Goal: Task Accomplishment & Management: Manage account settings

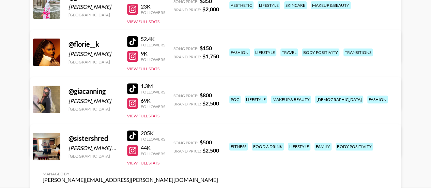
scroll to position [123, 0]
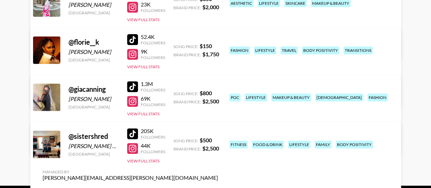
click at [218, 186] on link "View/Edit Details" at bounding box center [130, 189] width 175 height 7
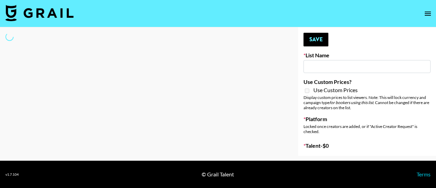
type input "NBC Universal"
select select "Song"
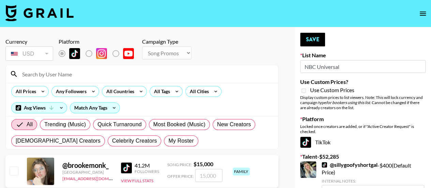
click at [34, 74] on input at bounding box center [146, 73] width 256 height 11
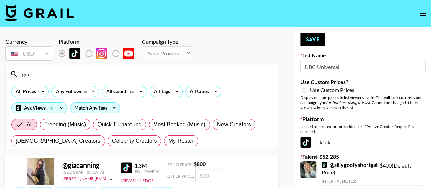
type input "gia"
click at [14, 174] on input "checkbox" at bounding box center [14, 170] width 8 height 8
checkbox input "true"
type input "800"
click at [315, 41] on button "Save" at bounding box center [312, 40] width 25 height 14
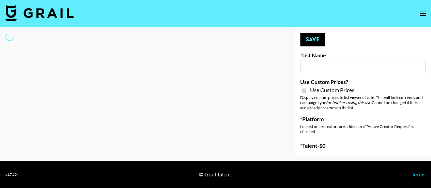
type input "Lisa Eldrige"
checkbox input "true"
select select "Brand"
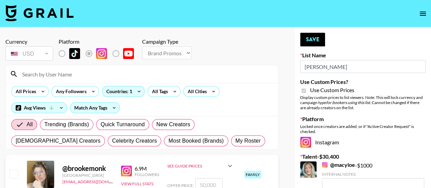
click at [82, 72] on input at bounding box center [146, 73] width 256 height 11
type input "giacanning"
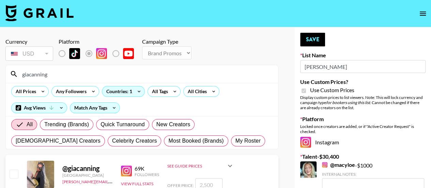
click at [17, 177] on input "checkbox" at bounding box center [14, 173] width 8 height 8
checkbox input "true"
type input "2500"
click at [311, 42] on button "Save" at bounding box center [312, 40] width 25 height 14
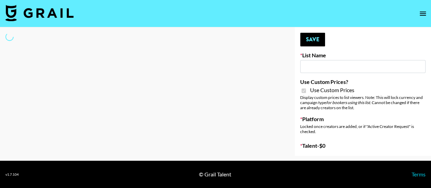
type input "Lisa Eldrige"
checkbox input "true"
select select "Brand"
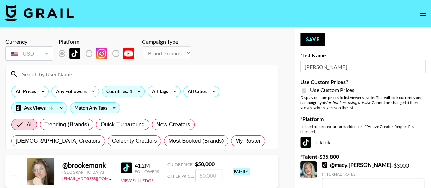
click at [47, 73] on input at bounding box center [146, 73] width 256 height 11
type input "giacanning"
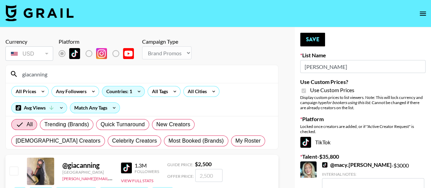
click at [15, 174] on input "checkbox" at bounding box center [14, 170] width 8 height 8
checkbox input "true"
type input "2500"
click at [311, 37] on button "Save" at bounding box center [312, 40] width 25 height 14
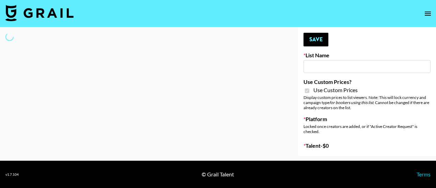
type input "[PERSON_NAME]"
checkbox input "true"
select select "Brand"
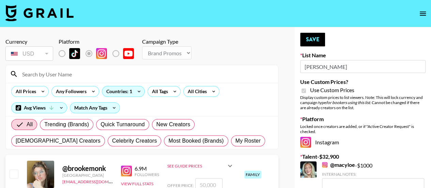
click at [65, 71] on input at bounding box center [146, 73] width 256 height 11
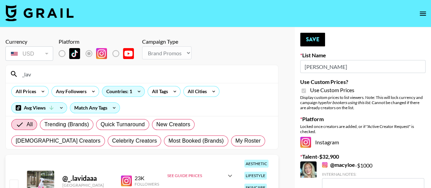
type input "_lav"
click at [13, 183] on input "checkbox" at bounding box center [14, 183] width 8 height 8
checkbox input "true"
type input "1000"
click at [317, 36] on button "Save" at bounding box center [312, 40] width 25 height 14
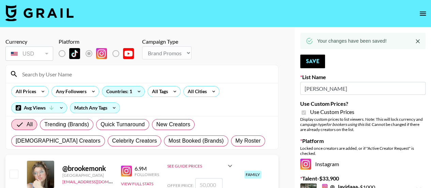
click at [87, 75] on input at bounding box center [146, 73] width 256 height 11
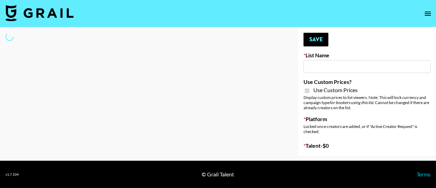
type input "[PERSON_NAME]"
checkbox input "true"
select select "Brand"
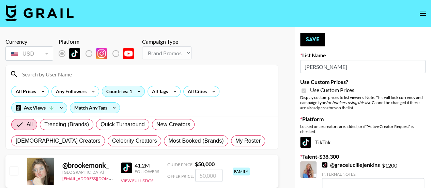
click at [62, 76] on input at bounding box center [146, 73] width 256 height 11
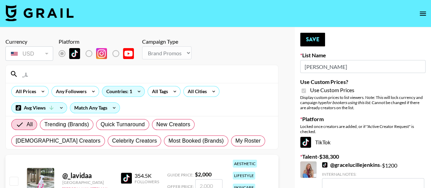
type input "_.L"
click at [15, 182] on input "checkbox" at bounding box center [14, 180] width 8 height 8
checkbox input "true"
type input "2000"
click at [312, 38] on button "Save" at bounding box center [312, 40] width 25 height 14
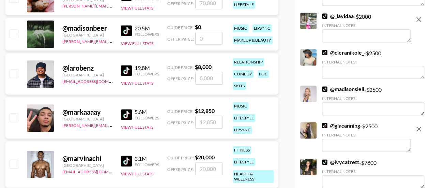
scroll to position [259, 0]
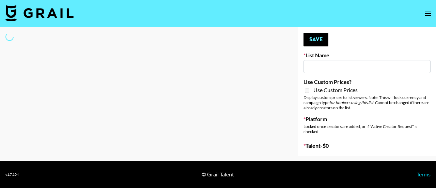
type input "NBC Universal"
select select "Song"
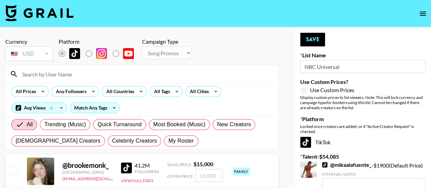
click at [57, 71] on input at bounding box center [146, 73] width 256 height 11
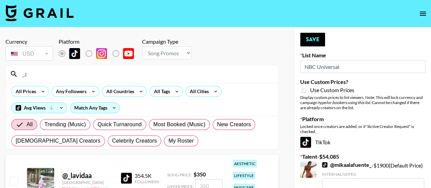
type input "_.l"
click at [14, 182] on input "checkbox" at bounding box center [14, 180] width 8 height 8
checkbox input "true"
type input "350"
click at [320, 39] on button "Save" at bounding box center [312, 40] width 25 height 14
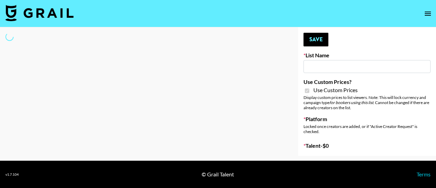
type input "Poizon ([PERSON_NAME] [DATE])"
checkbox input "true"
select select "Brand"
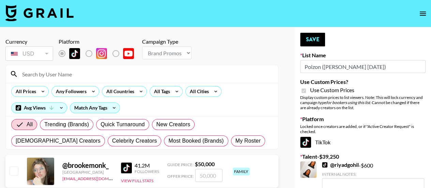
click at [47, 76] on input at bounding box center [146, 73] width 256 height 11
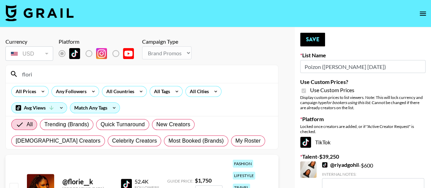
type input "flori"
click at [15, 185] on input "checkbox" at bounding box center [14, 187] width 8 height 8
checkbox input "true"
type input "1750"
click at [315, 43] on button "Save" at bounding box center [312, 40] width 25 height 14
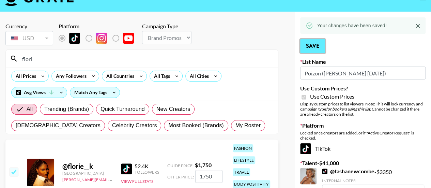
scroll to position [2, 0]
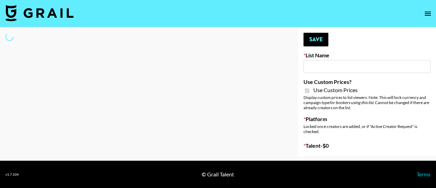
type input "Poizon ([PERSON_NAME] [DATE])"
checkbox input "true"
select select "Brand"
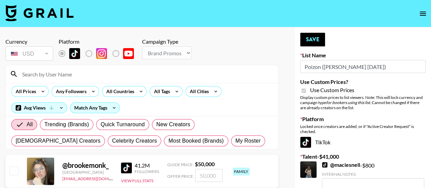
click at [83, 71] on input at bounding box center [146, 73] width 256 height 11
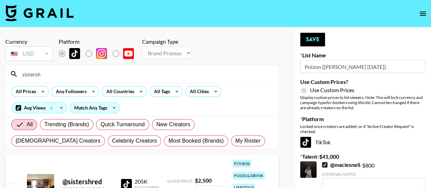
type input "sistersh"
click at [15, 184] on input "checkbox" at bounding box center [14, 187] width 8 height 8
checkbox input "true"
type input "2500"
click at [312, 35] on button "Save" at bounding box center [312, 40] width 25 height 14
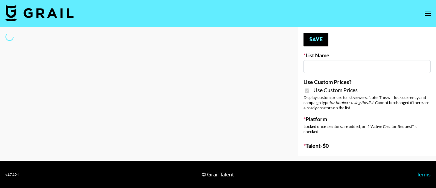
type input "Poizon IG ([DATE])"
checkbox input "true"
select select "Brand"
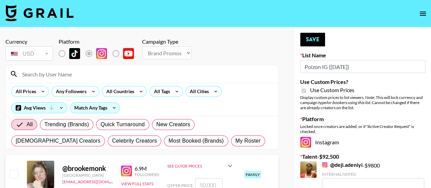
click at [69, 74] on input at bounding box center [146, 73] width 256 height 11
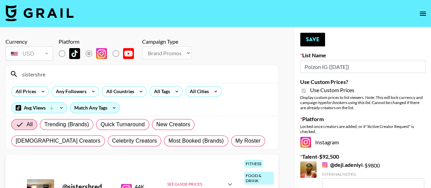
type input "sistershre"
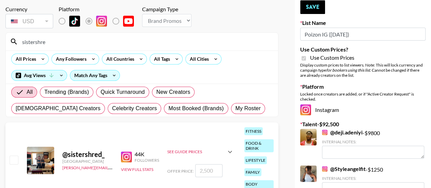
scroll to position [41, 0]
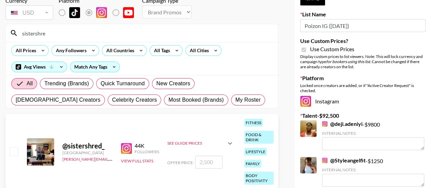
click at [14, 151] on input "checkbox" at bounding box center [14, 151] width 8 height 8
checkbox input "true"
type input "2500"
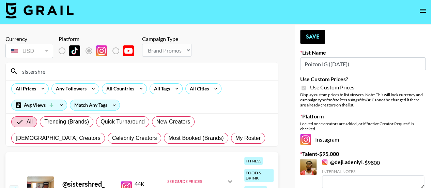
scroll to position [0, 0]
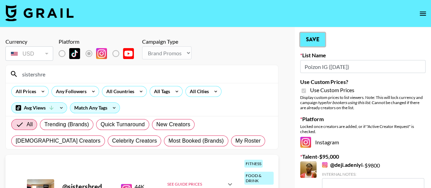
click at [313, 40] on button "Save" at bounding box center [312, 40] width 25 height 14
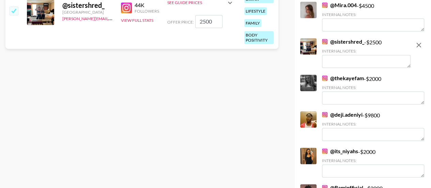
scroll to position [186, 0]
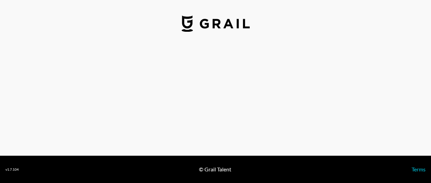
select select "USD"
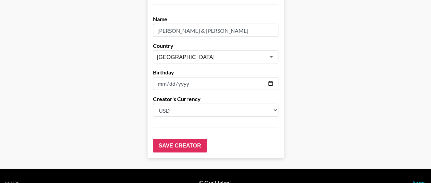
scroll to position [741, 0]
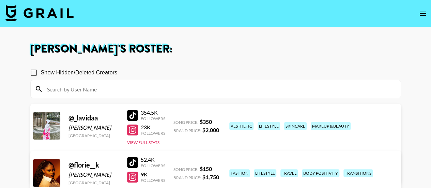
click at [218, 168] on link "View/Edit Details" at bounding box center [130, 171] width 175 height 7
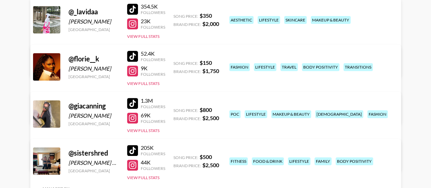
scroll to position [109, 0]
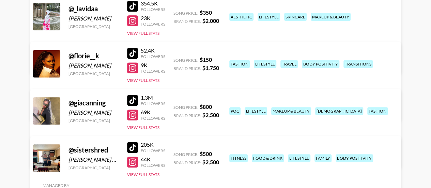
click at [218, 153] on link "View/Edit Details" at bounding box center [130, 156] width 175 height 7
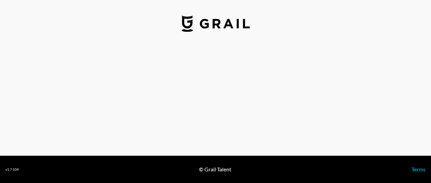
select select "USD"
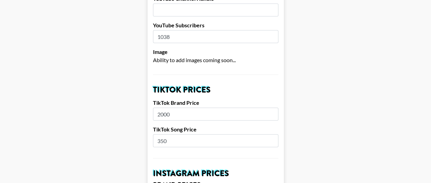
scroll to position [218, 0]
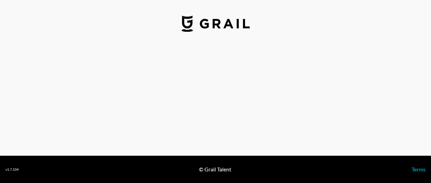
select select "USD"
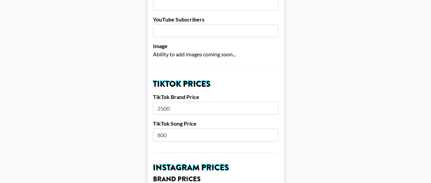
scroll to position [204, 0]
